Goal: Navigation & Orientation: Find specific page/section

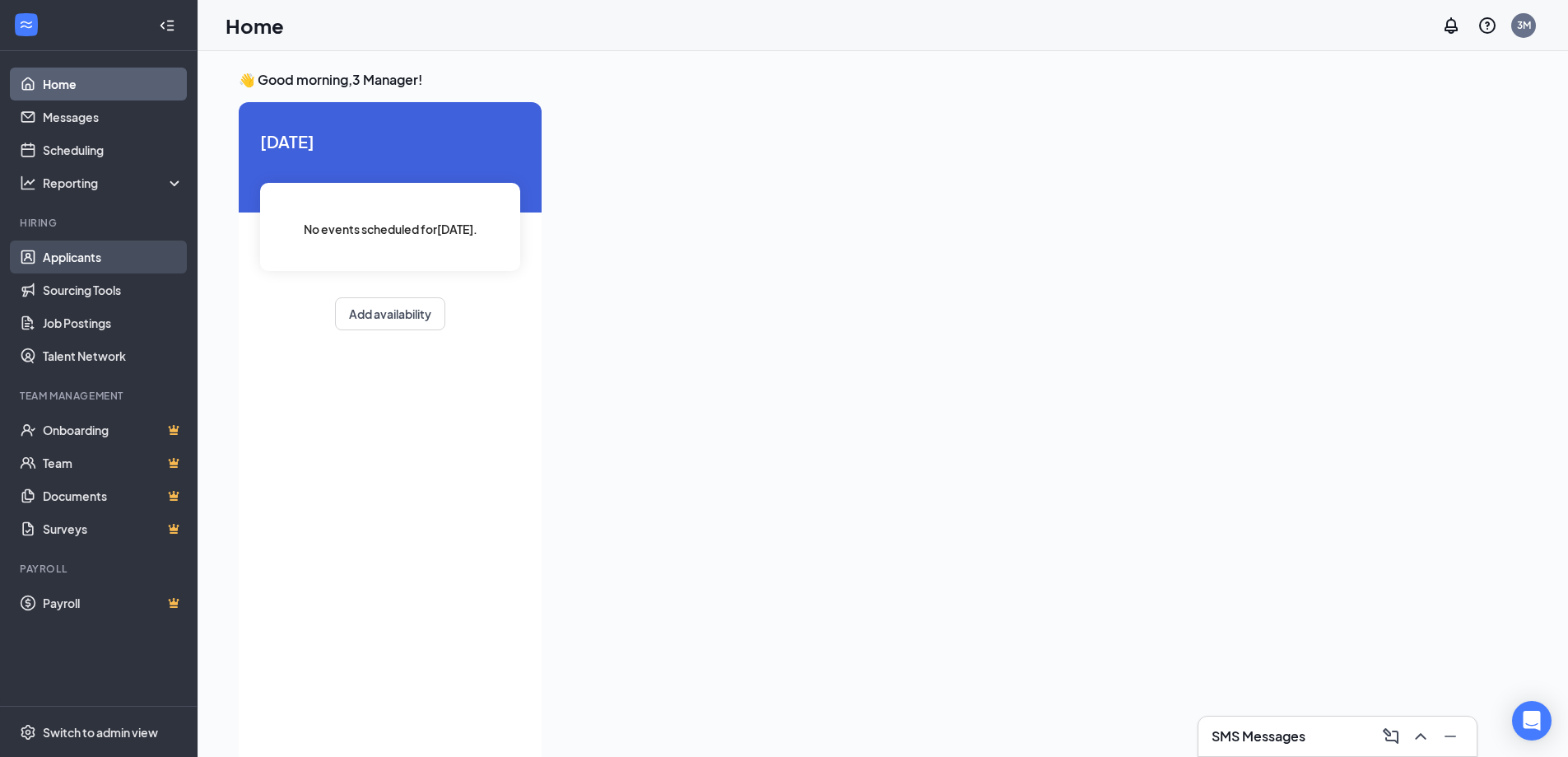
drag, startPoint x: 69, startPoint y: 241, endPoint x: 77, endPoint y: 244, distance: 8.5
click at [74, 241] on ul "Applicants Sourcing Tools Job Postings Talent Network" at bounding box center [98, 307] width 197 height 132
click at [77, 249] on link "Applicants" at bounding box center [113, 257] width 140 height 32
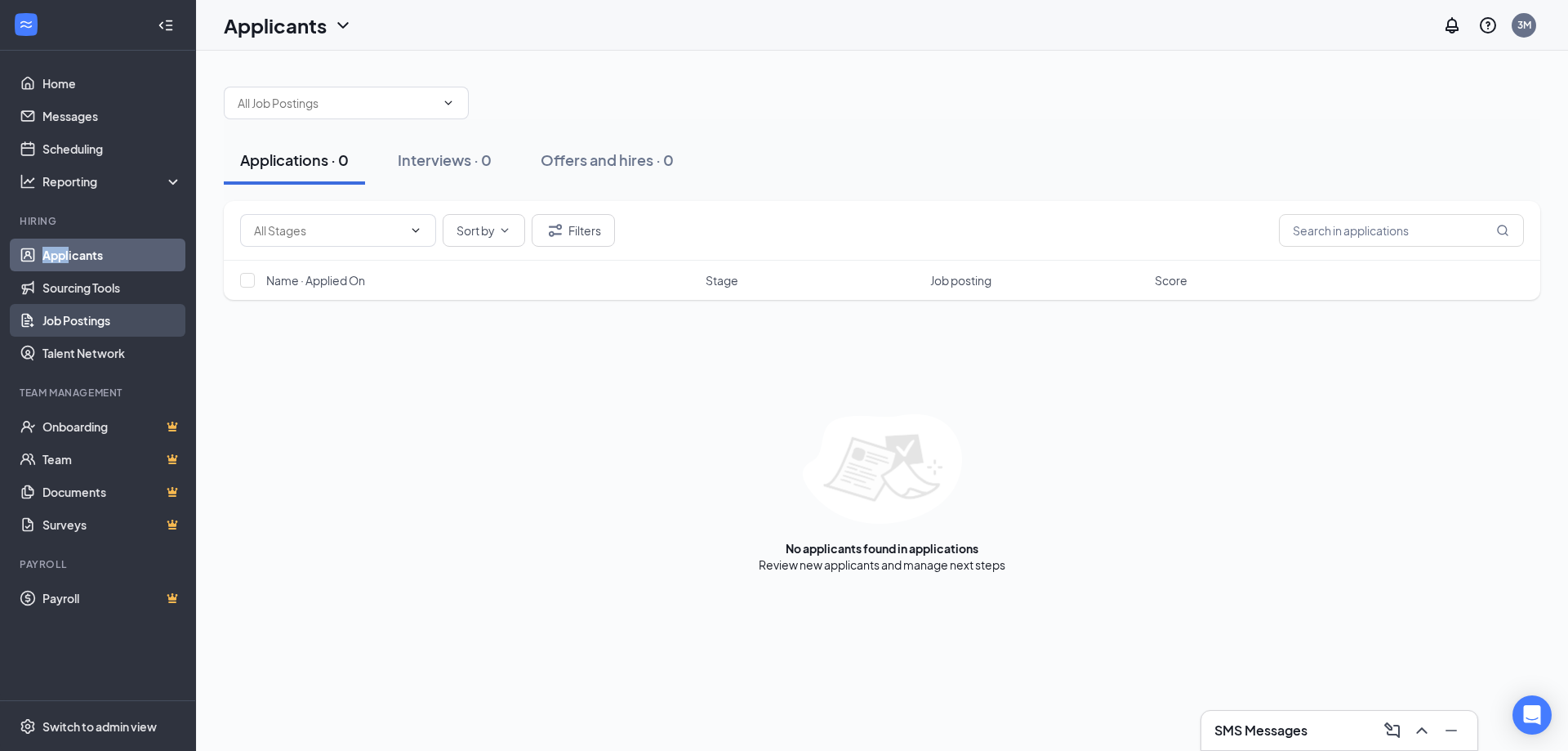
click at [82, 325] on link "Job Postings" at bounding box center [112, 320] width 139 height 32
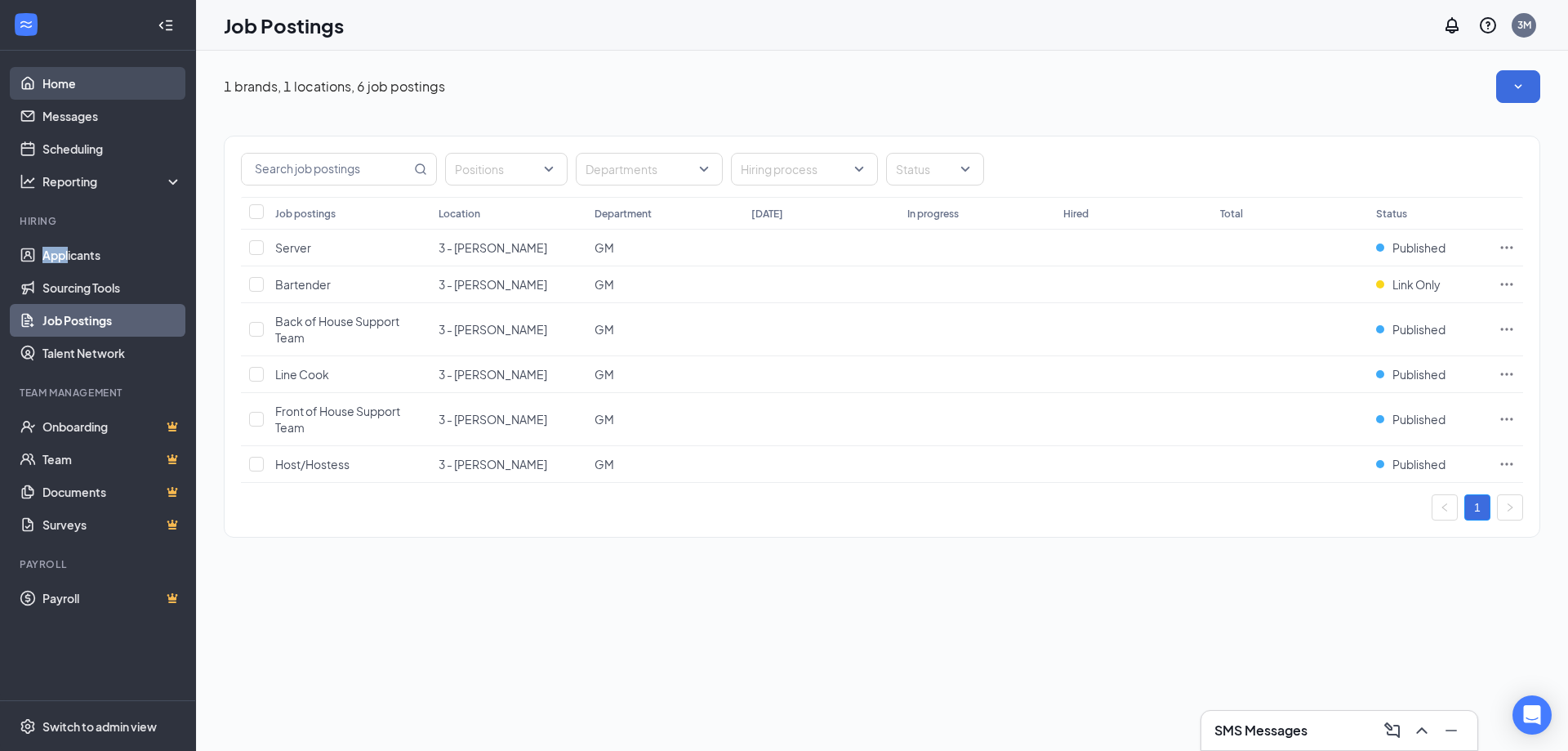
click at [86, 85] on link "Home" at bounding box center [112, 83] width 139 height 32
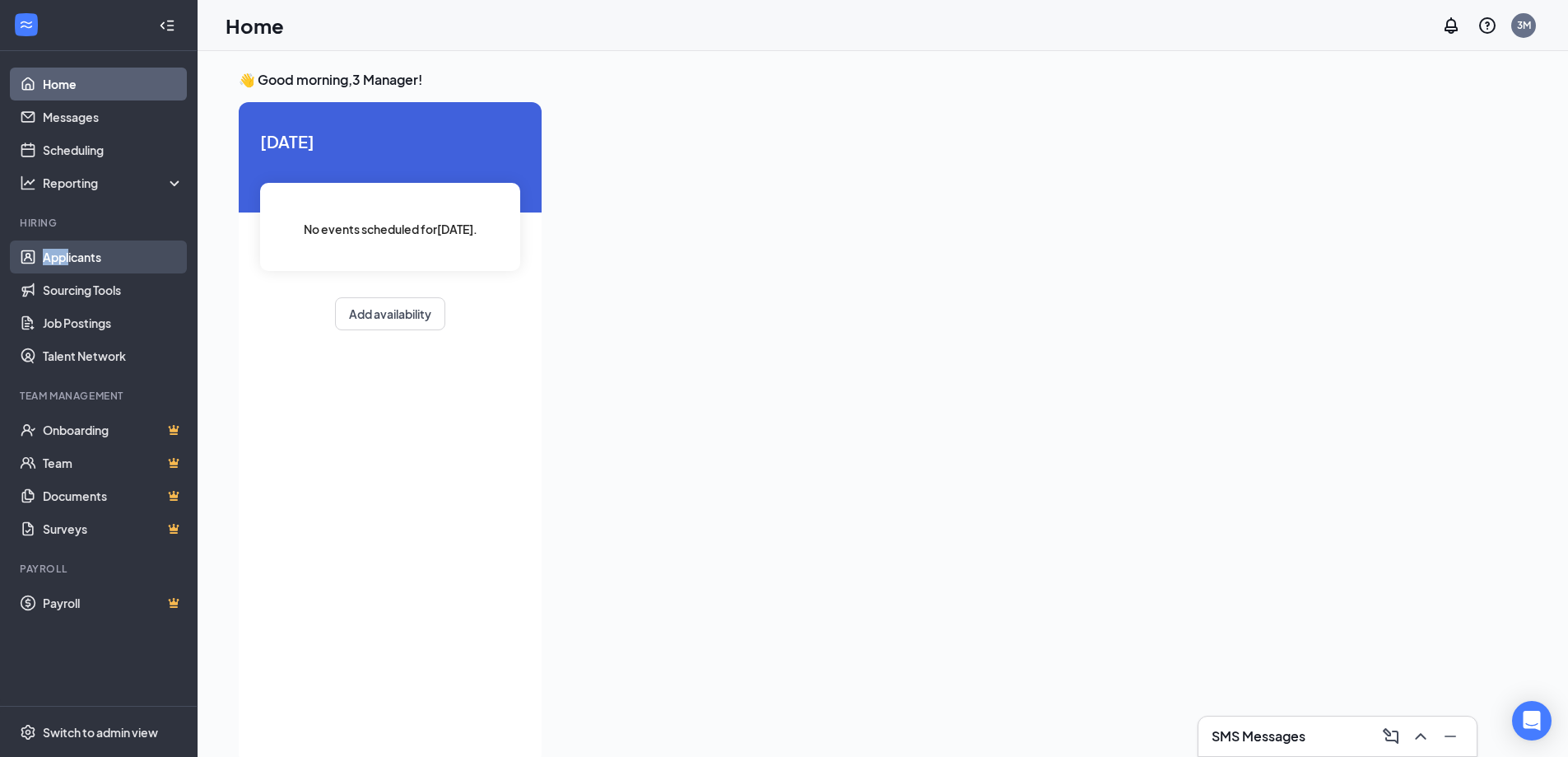
click at [97, 255] on link "Applicants" at bounding box center [113, 257] width 140 height 32
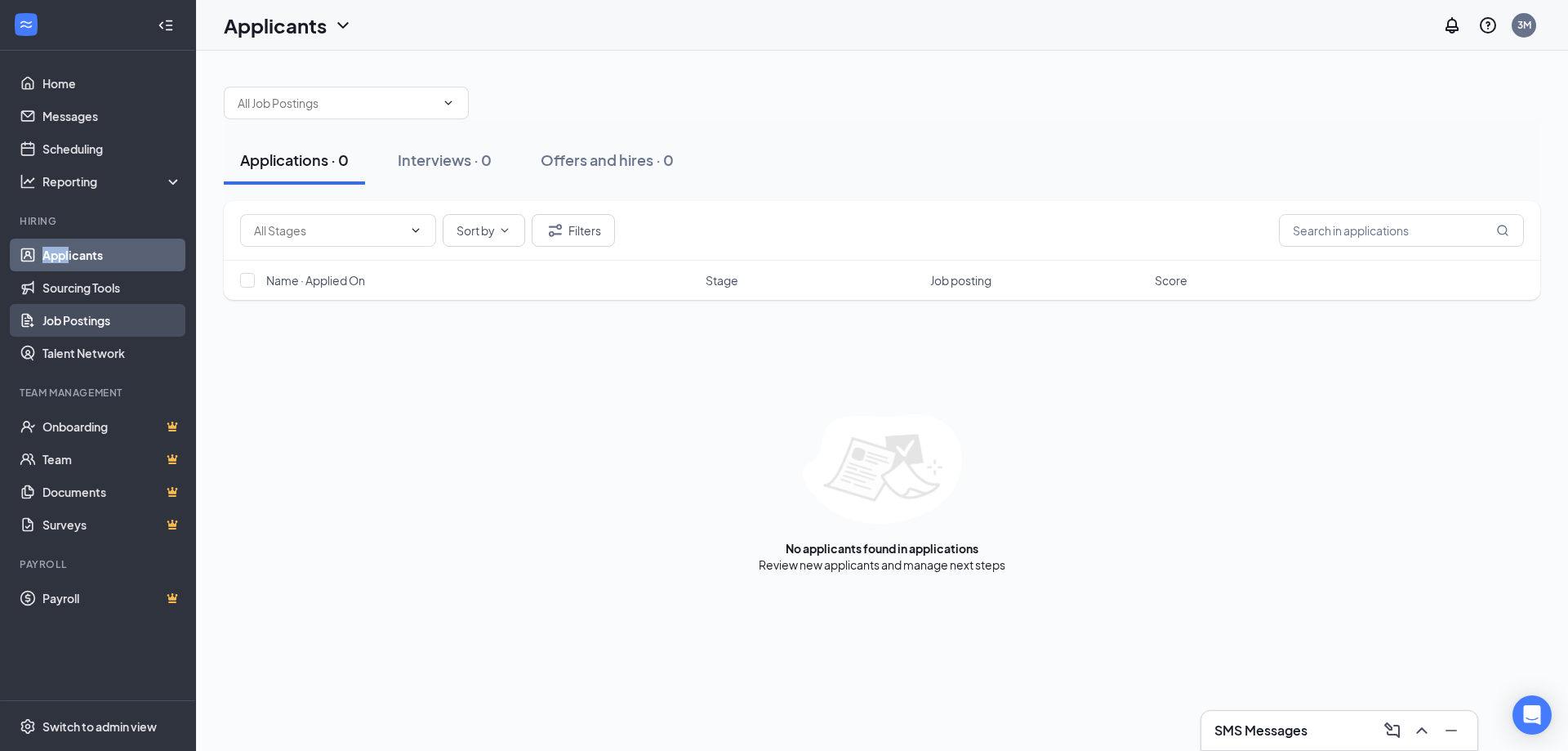
click at [93, 314] on link "Job Postings" at bounding box center [112, 320] width 139 height 32
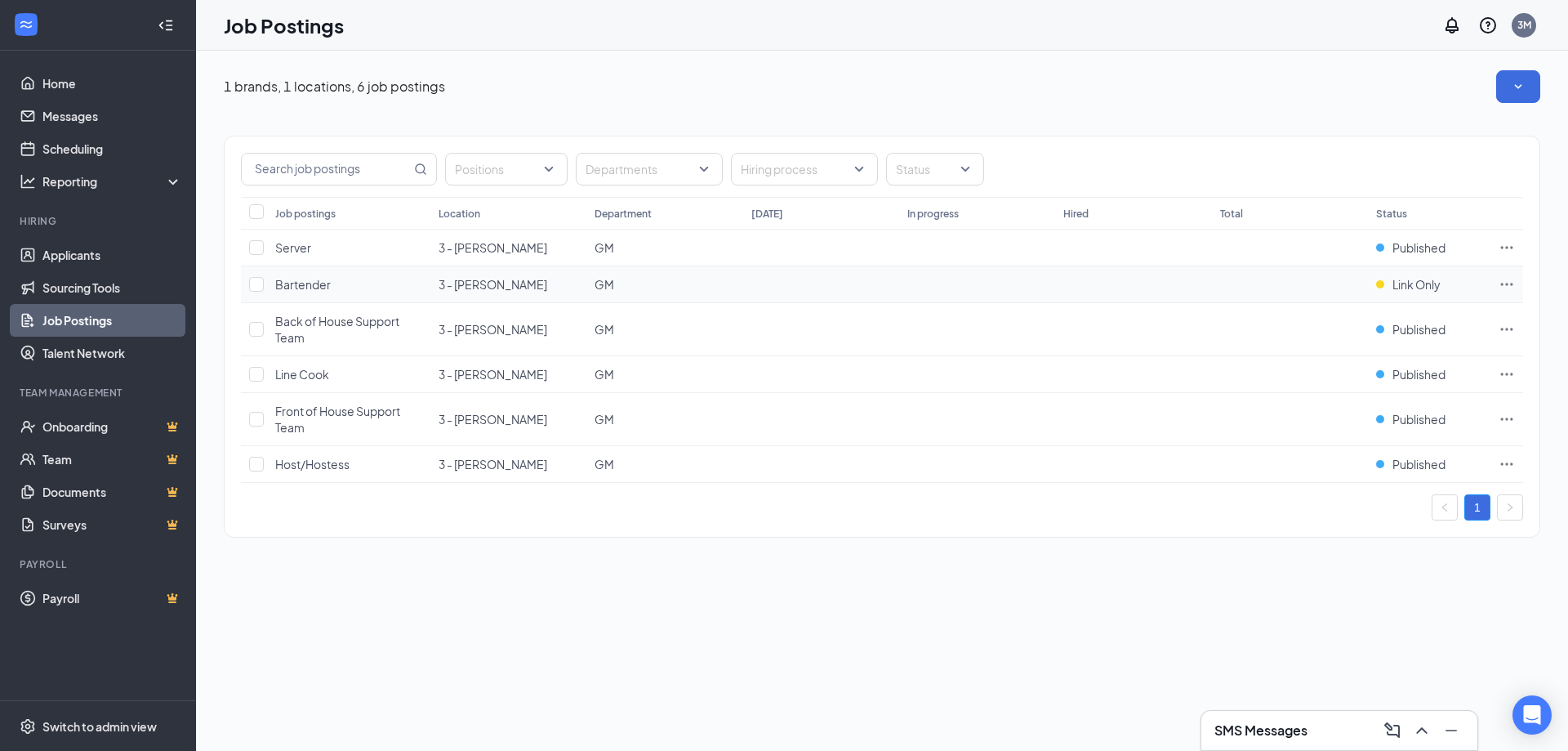
click at [1504, 281] on icon "Ellipses" at bounding box center [1505, 284] width 16 height 16
click at [1506, 247] on icon "Ellipses" at bounding box center [1506, 247] width 12 height 3
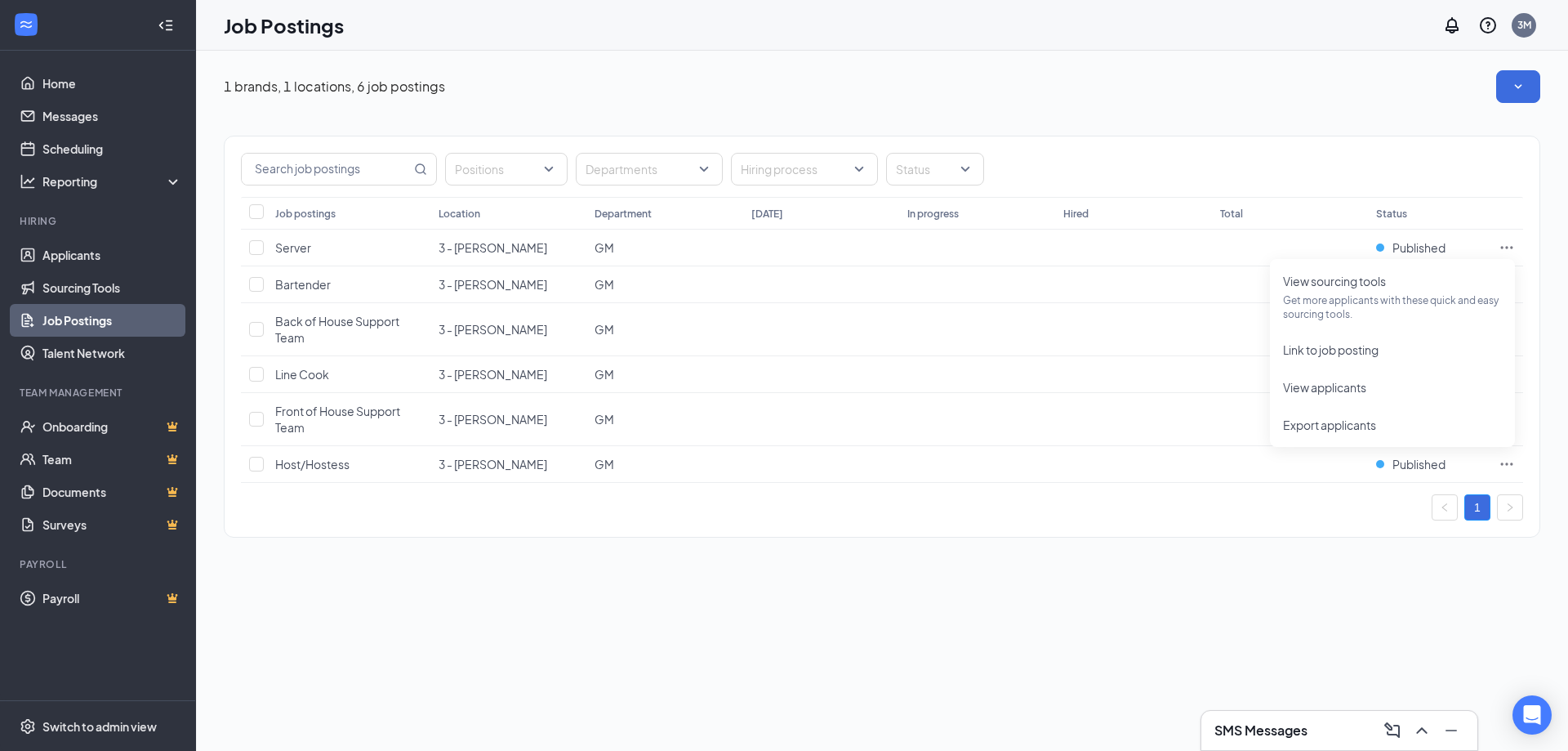
click at [1110, 597] on div "1 brands, 1 locations, 6 job postings Positions Departments Hiring process Stat…" at bounding box center [882, 400] width 1372 height 700
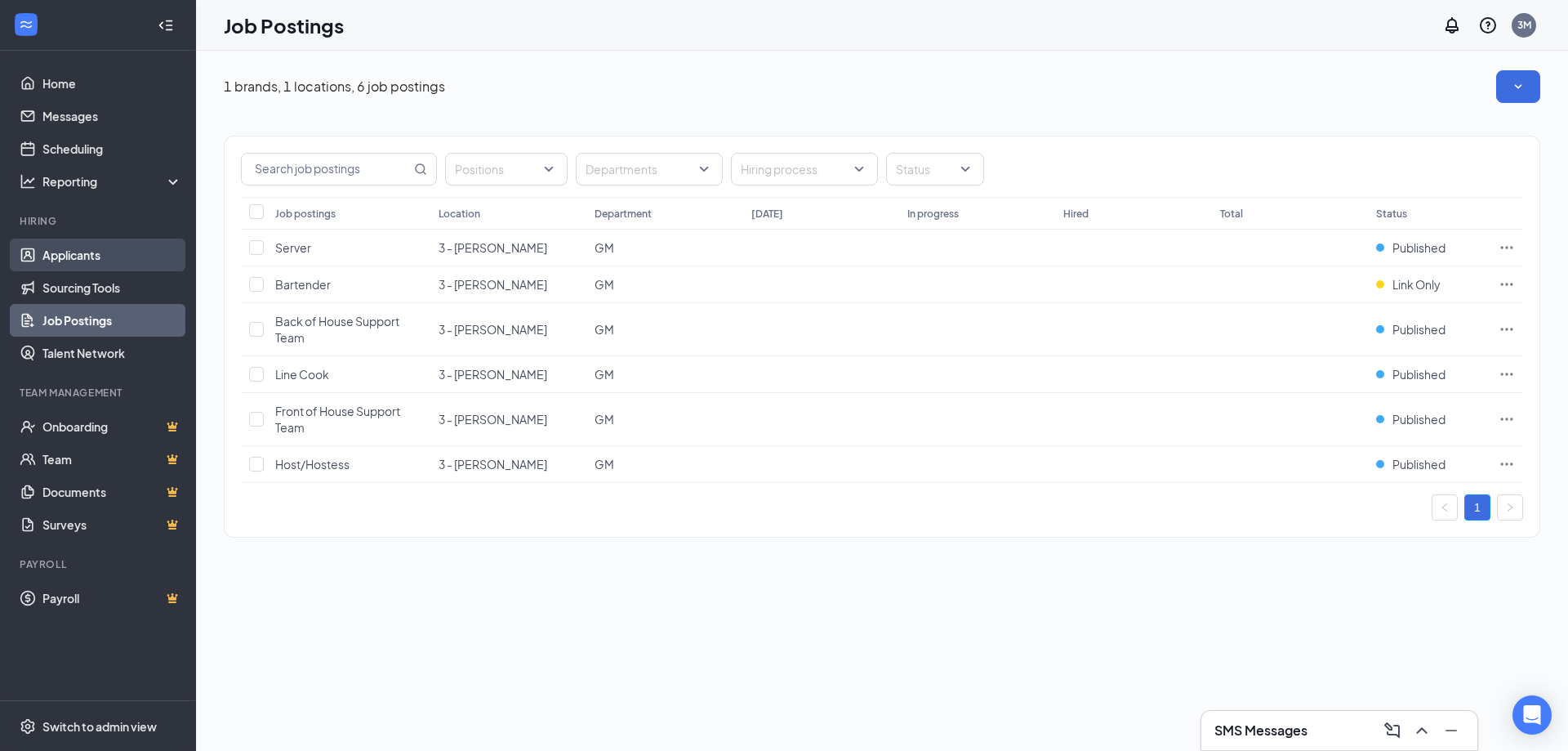
click at [99, 257] on link "Applicants" at bounding box center [112, 255] width 139 height 32
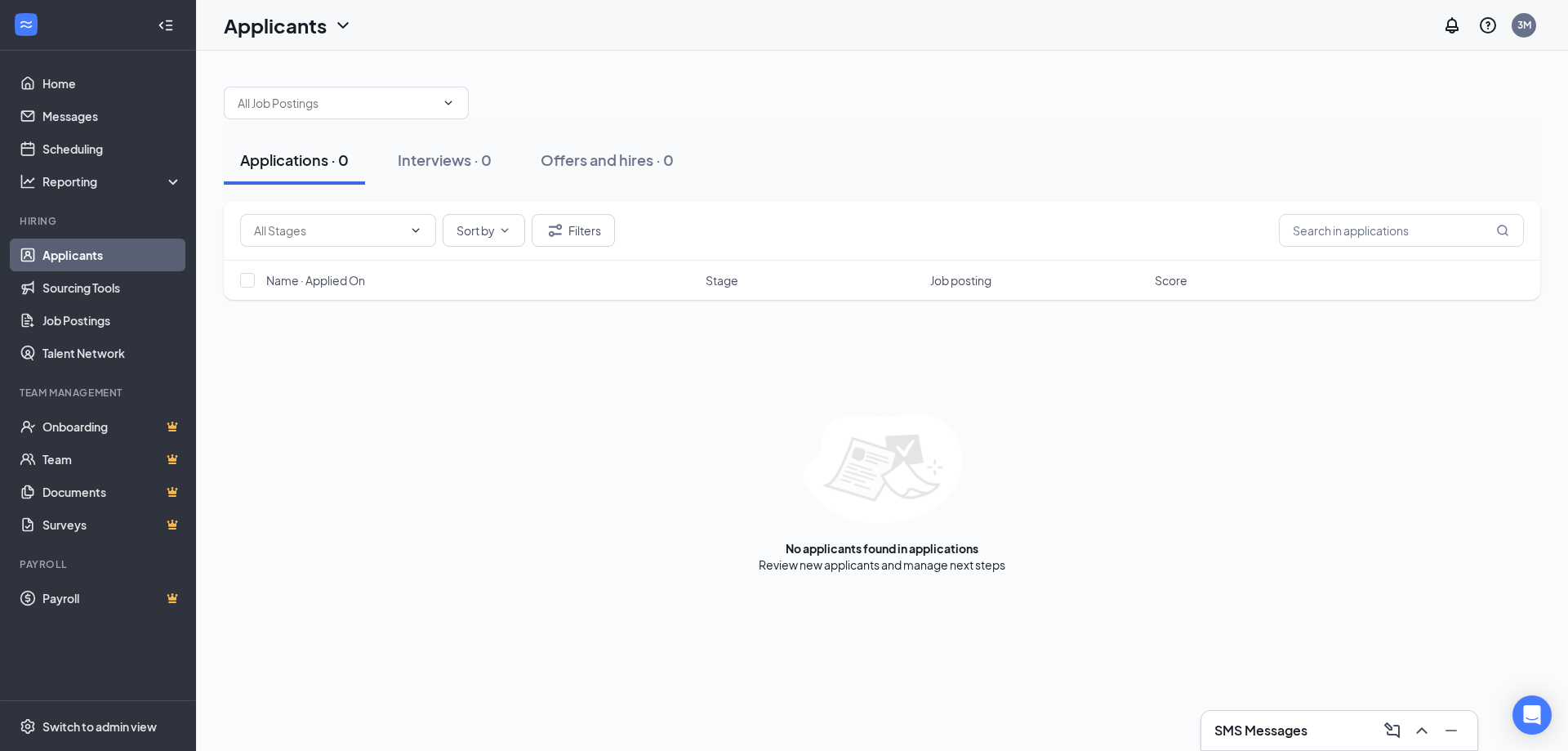
click at [124, 256] on link "Applicants" at bounding box center [112, 255] width 139 height 32
